Goal: Check status

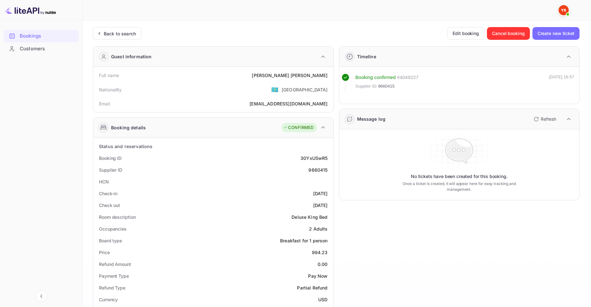
click at [41, 35] on div "Bookings" at bounding box center [48, 35] width 56 height 7
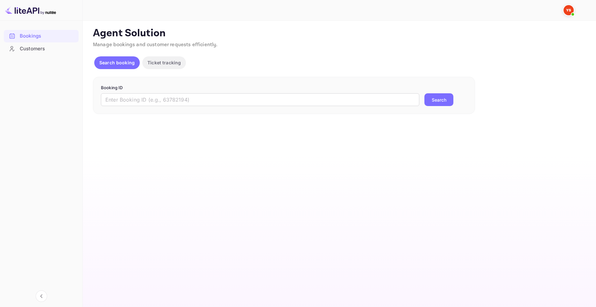
drag, startPoint x: 202, startPoint y: 101, endPoint x: 297, endPoint y: 115, distance: 95.6
click at [202, 101] on input "text" at bounding box center [260, 99] width 318 height 13
paste input "9528808"
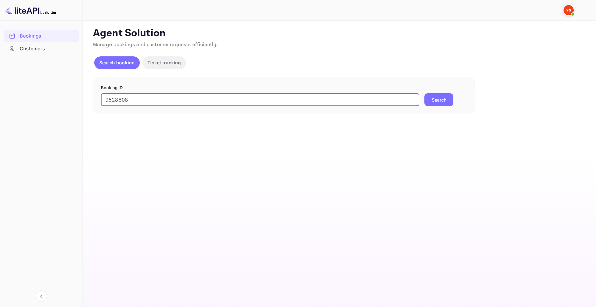
type input "9528808"
click at [441, 102] on button "Search" at bounding box center [438, 99] width 29 height 13
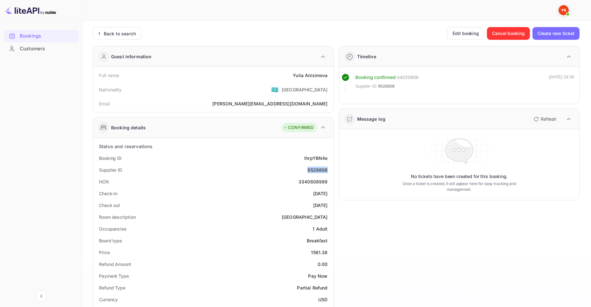
click at [327, 169] on div "Supplier ID 9528808" at bounding box center [213, 170] width 235 height 12
drag, startPoint x: 291, startPoint y: 76, endPoint x: 330, endPoint y: 79, distance: 39.6
click at [330, 79] on div "Full name Yulia Anisimova" at bounding box center [213, 75] width 235 height 12
copy div "Yulia Anisimova"
drag, startPoint x: 312, startPoint y: 252, endPoint x: 328, endPoint y: 252, distance: 16.2
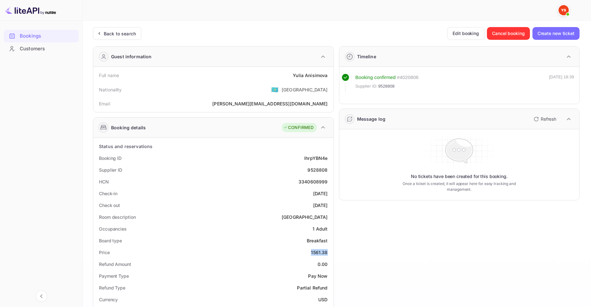
click at [328, 252] on div "Price 1561.38" at bounding box center [213, 252] width 235 height 12
copy div "1561.38"
